Goal: Task Accomplishment & Management: Manage account settings

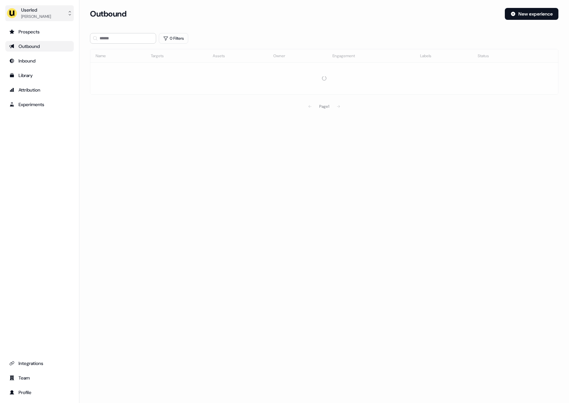
drag, startPoint x: 9, startPoint y: 10, endPoint x: 11, endPoint y: 13, distance: 3.5
click at [9, 10] on img "side nav menu" at bounding box center [12, 13] width 11 height 11
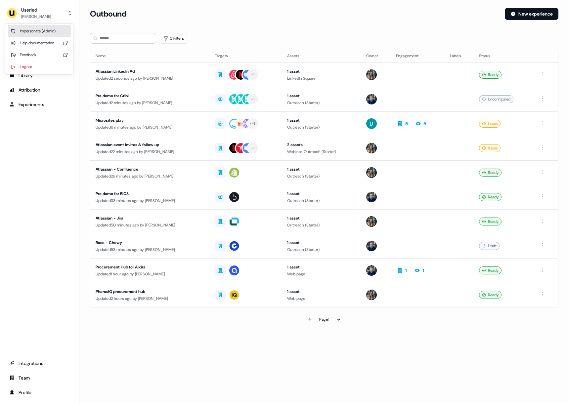
click at [21, 32] on div "Impersonate (Admin)" at bounding box center [39, 31] width 63 height 12
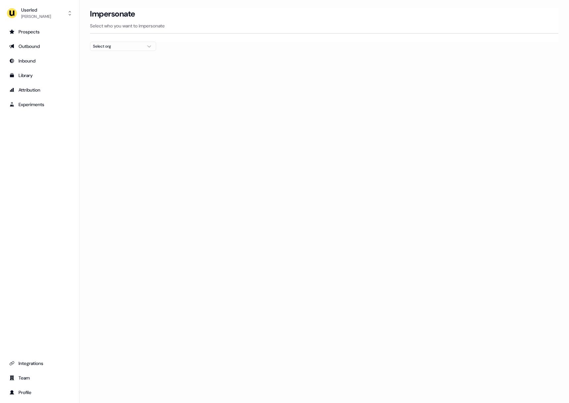
click at [125, 48] on div "Select org" at bounding box center [118, 46] width 50 height 7
type input "***"
drag, startPoint x: 122, startPoint y: 83, endPoint x: 149, endPoint y: 96, distance: 29.2
click at [122, 83] on div "Telgorithm" at bounding box center [122, 80] width 65 height 11
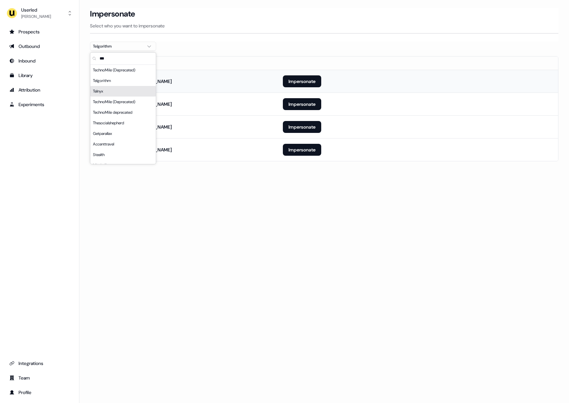
click at [239, 61] on th "Email" at bounding box center [183, 63] width 187 height 13
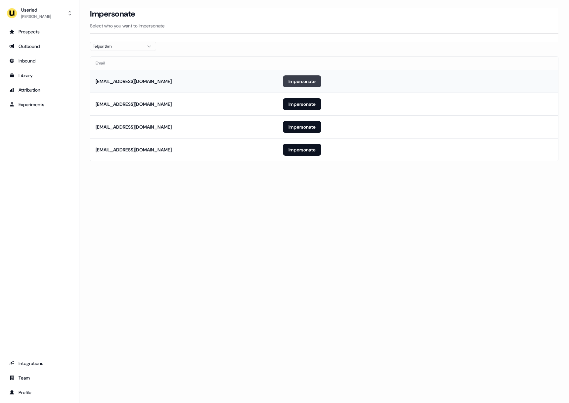
drag, startPoint x: 303, startPoint y: 87, endPoint x: 308, endPoint y: 86, distance: 4.8
click at [303, 87] on button "Impersonate" at bounding box center [302, 81] width 38 height 12
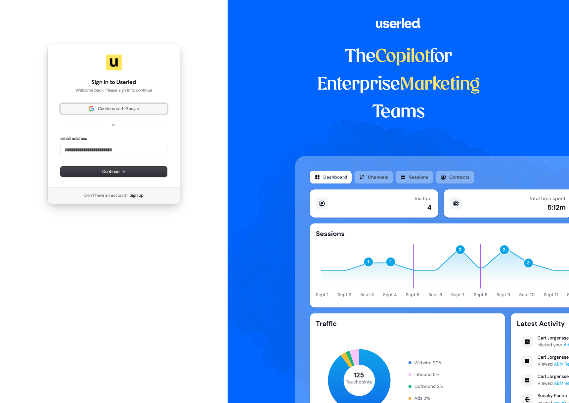
click at [121, 114] on div "Continue with Google" at bounding box center [114, 109] width 106 height 10
click at [123, 93] on p "Welcome back! Please sign in to continue" at bounding box center [114, 90] width 106 height 6
click at [126, 106] on span "Continue with Google" at bounding box center [118, 109] width 41 height 6
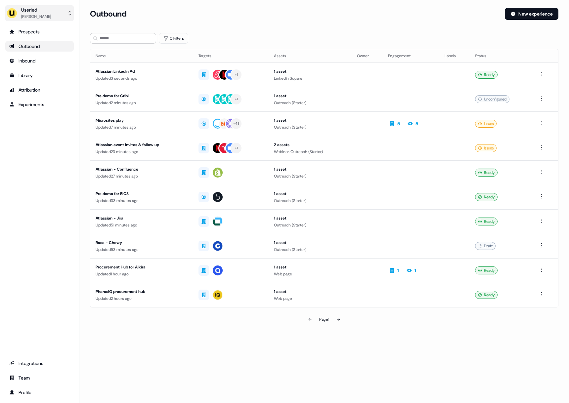
click at [11, 10] on img "side nav menu" at bounding box center [12, 13] width 11 height 11
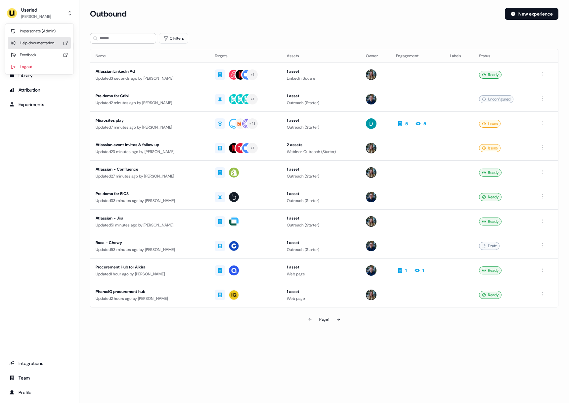
click at [27, 34] on div "Impersonate (Admin)" at bounding box center [39, 31] width 63 height 12
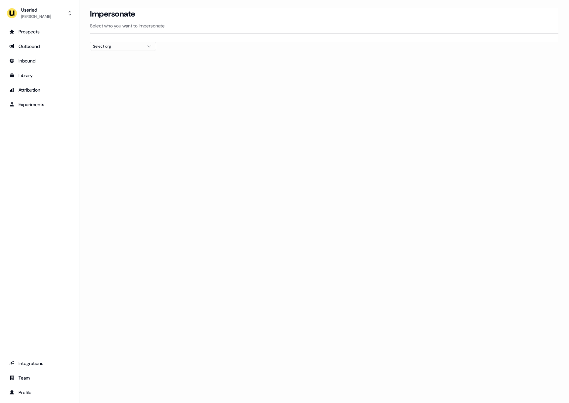
click at [125, 44] on div "Select org" at bounding box center [118, 46] width 50 height 7
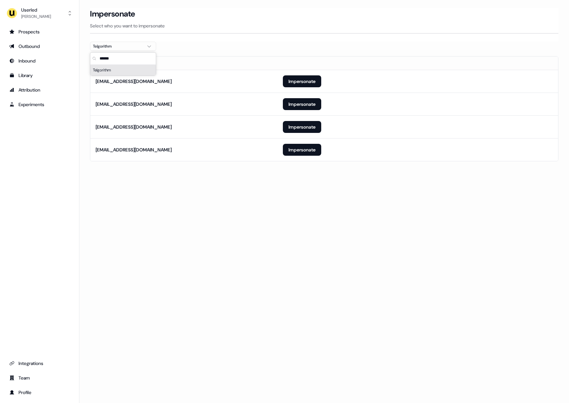
type input "******"
drag, startPoint x: 237, startPoint y: 40, endPoint x: 241, endPoint y: 46, distance: 7.7
click at [237, 40] on div "Impersonate Select who you want to impersonate" at bounding box center [324, 25] width 468 height 34
click at [304, 149] on button "Impersonate" at bounding box center [302, 150] width 38 height 12
